Goal: Task Accomplishment & Management: Use online tool/utility

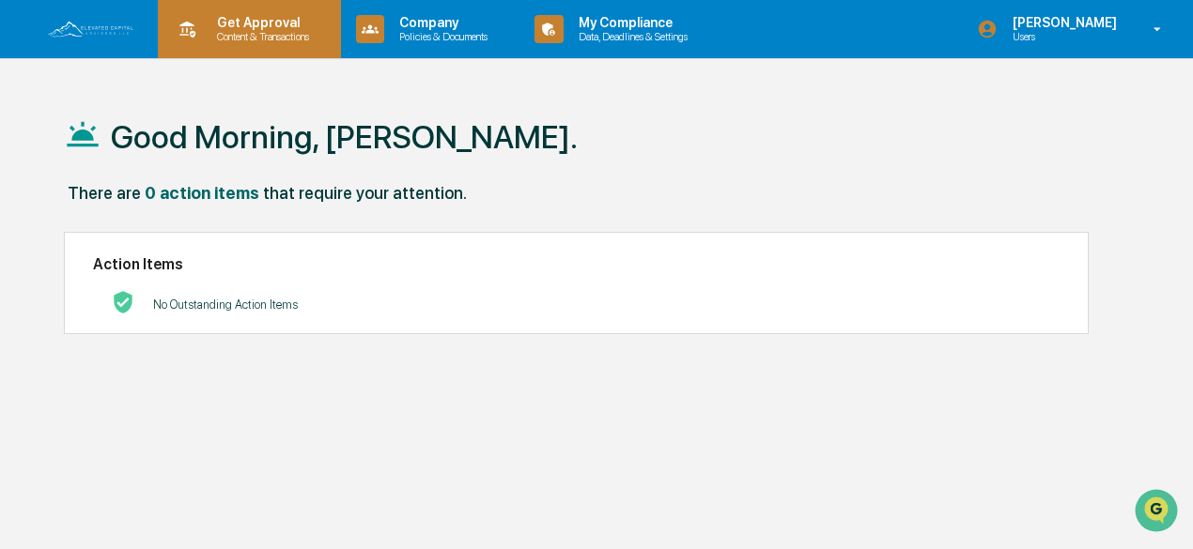
click at [235, 31] on p "Content & Transactions" at bounding box center [260, 36] width 116 height 13
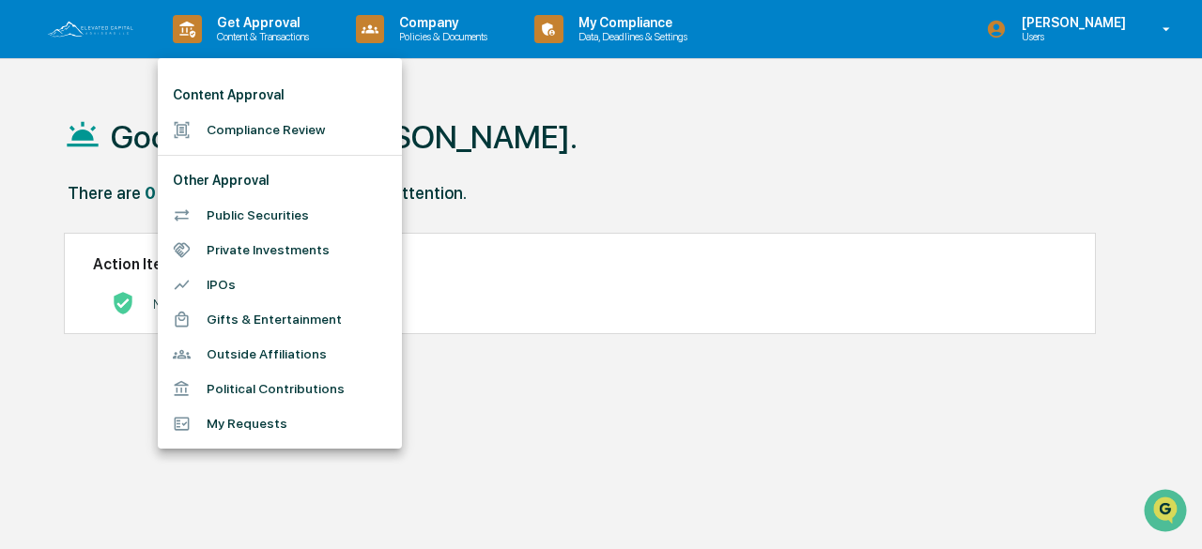
click at [250, 129] on li "Compliance Review" at bounding box center [280, 130] width 244 height 35
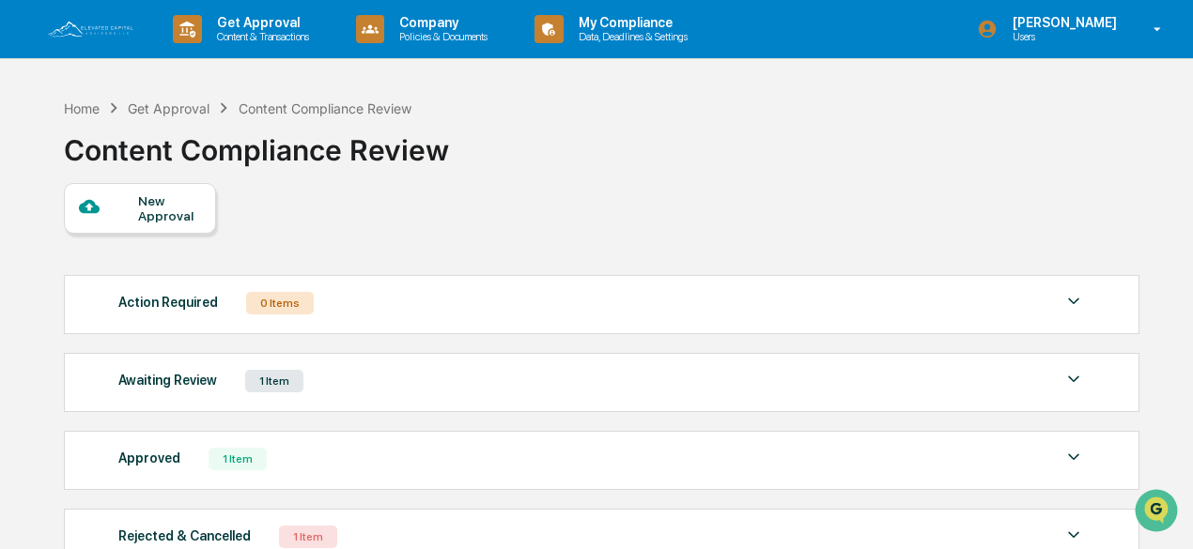
click at [1072, 377] on img at bounding box center [1073, 379] width 23 height 23
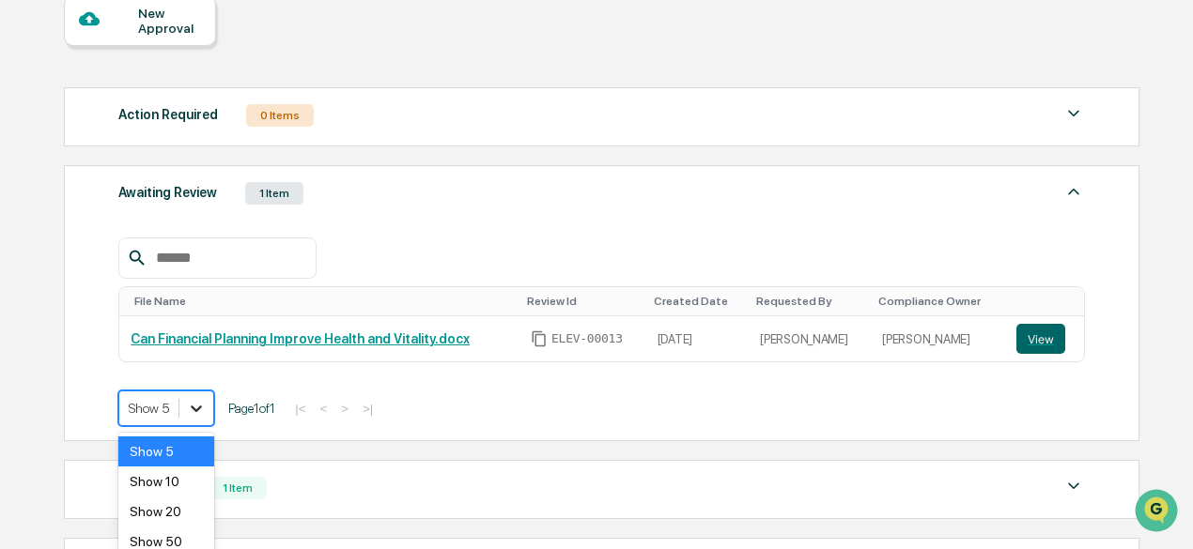
scroll to position [239, 0]
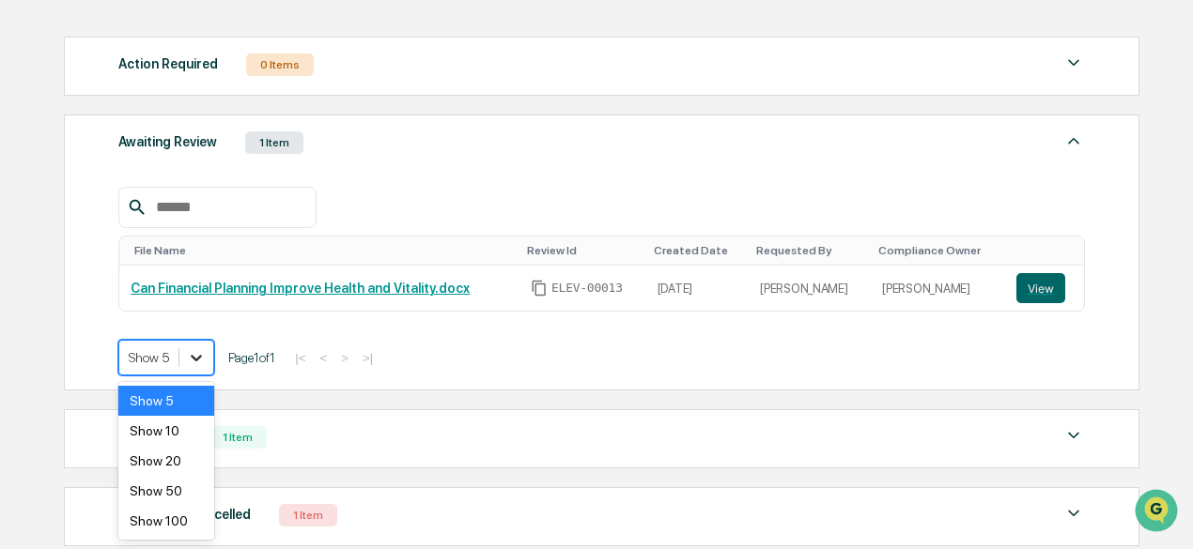
click at [199, 408] on body "Get Approval Content & Transactions Company Policies & Documents My Compliance …" at bounding box center [596, 212] width 1193 height 902
click at [190, 393] on div "Show 5" at bounding box center [166, 401] width 96 height 30
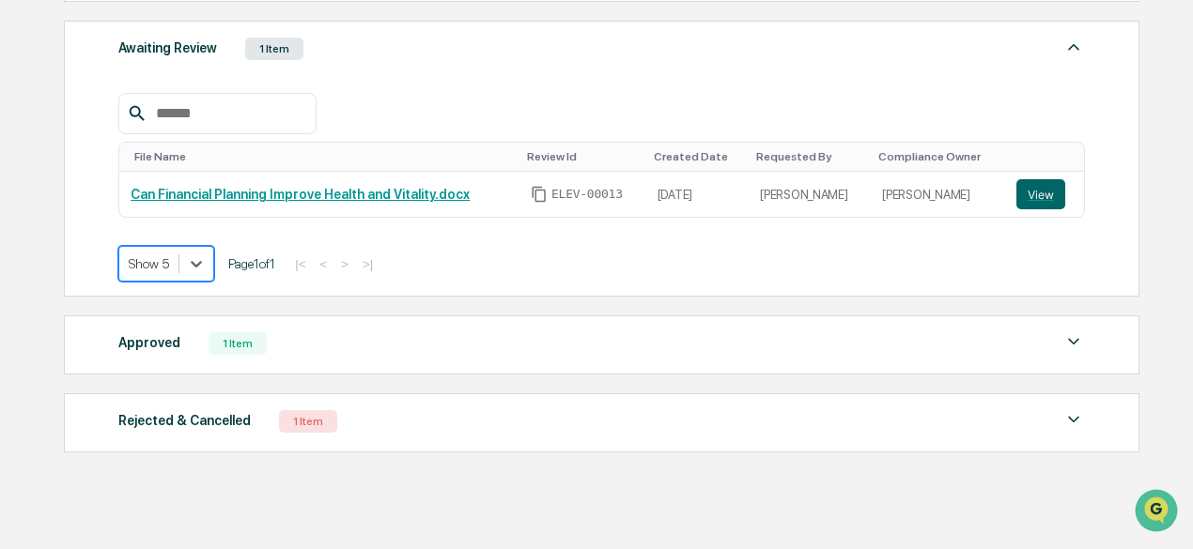
scroll to position [349, 0]
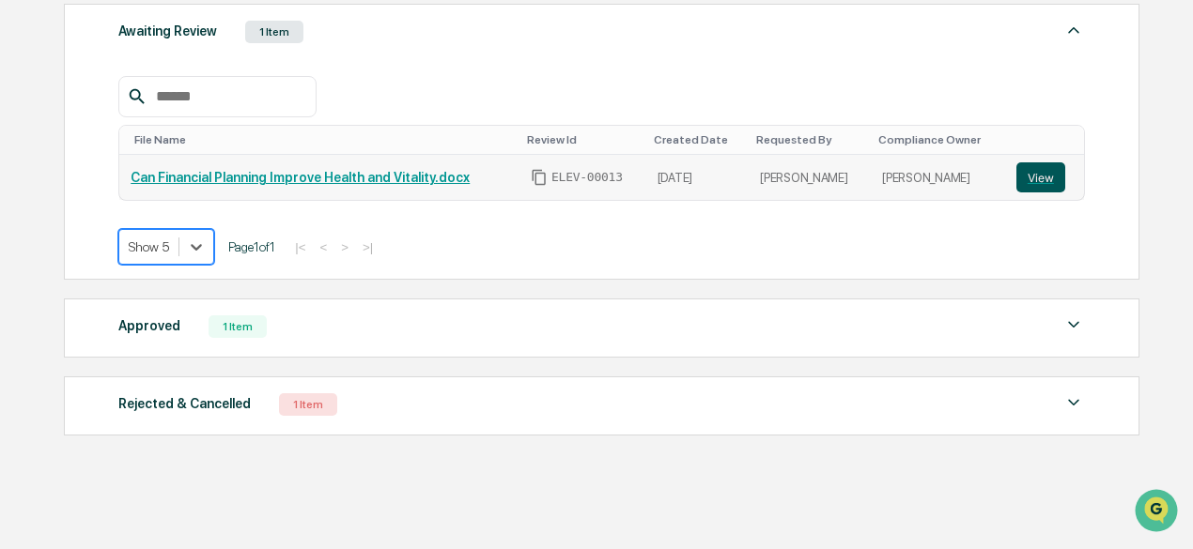
click at [1049, 164] on button "View" at bounding box center [1040, 177] width 49 height 30
